Goal: Information Seeking & Learning: Stay updated

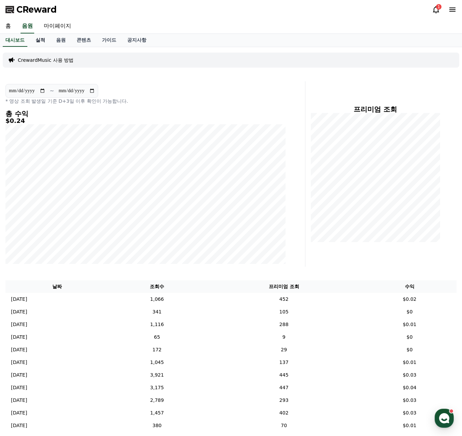
click at [40, 40] on link "실적" at bounding box center [40, 40] width 21 height 13
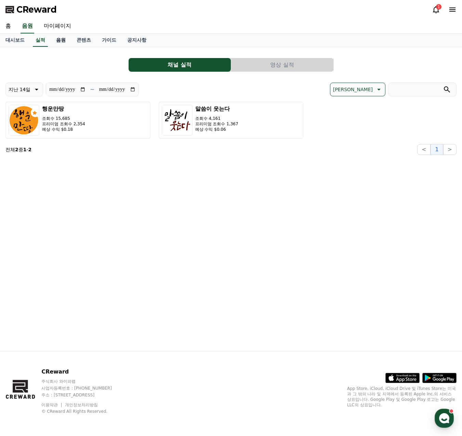
click at [64, 40] on link "음원" at bounding box center [61, 40] width 21 height 13
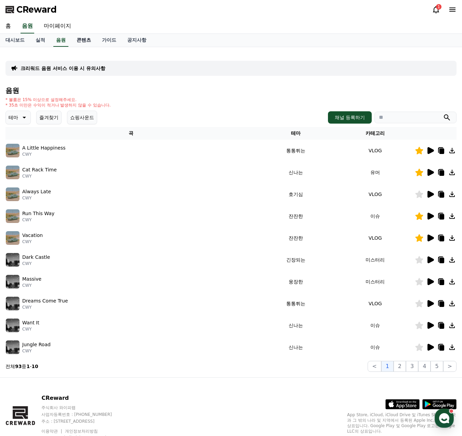
click at [84, 42] on link "콘텐츠" at bounding box center [83, 40] width 25 height 13
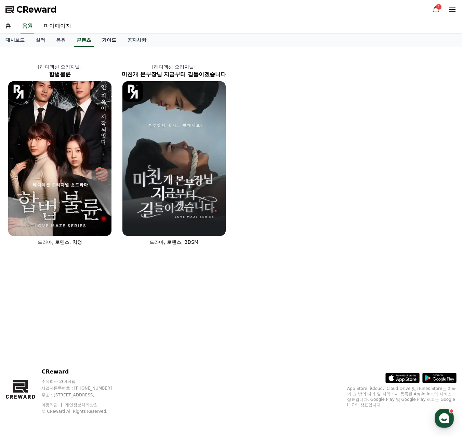
click at [108, 37] on link "가이드" at bounding box center [108, 40] width 25 height 13
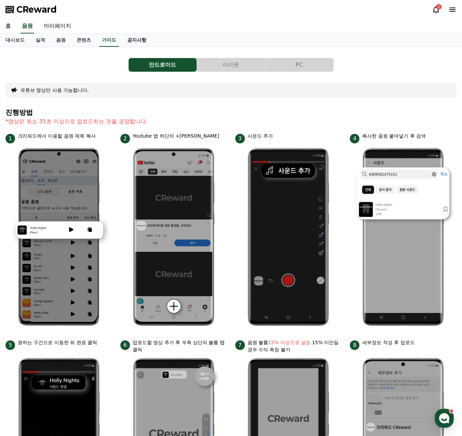
click at [125, 40] on link "공지사항" at bounding box center [137, 40] width 30 height 13
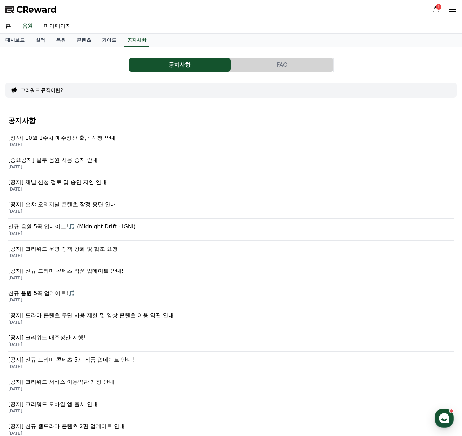
click at [70, 140] on p "[정산] 10월 1주차 매주정산 출금 신청 안내" at bounding box center [230, 138] width 445 height 8
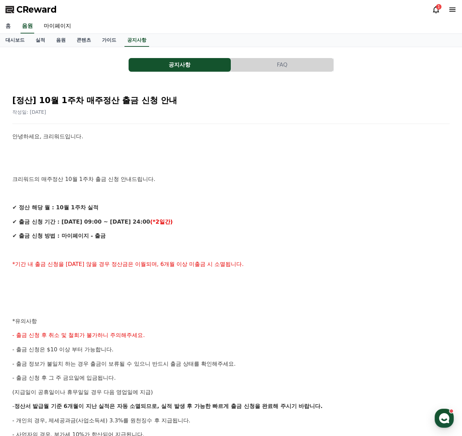
click at [10, 27] on link "홈" at bounding box center [8, 26] width 16 height 14
